Goal: Browse casually: Explore the website without a specific task or goal

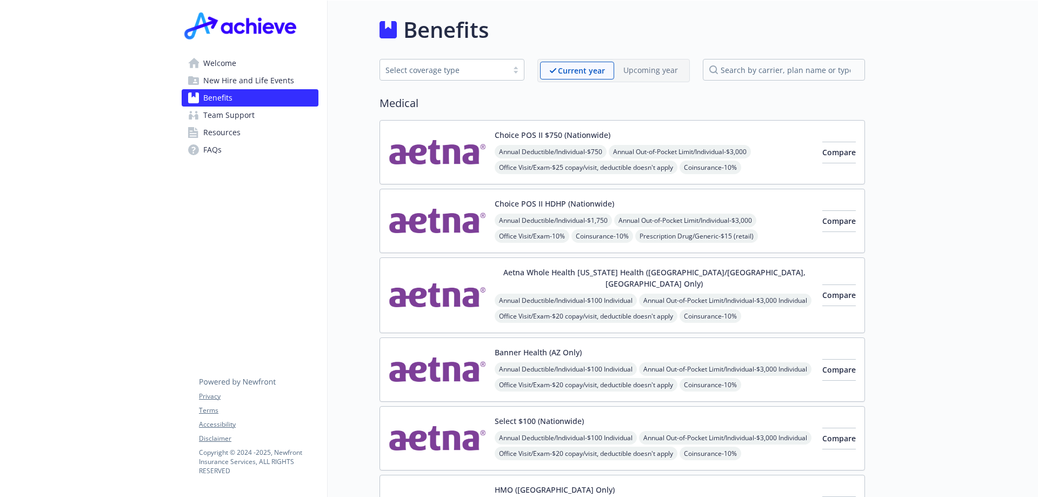
scroll to position [216, 0]
